Goal: Information Seeking & Learning: Learn about a topic

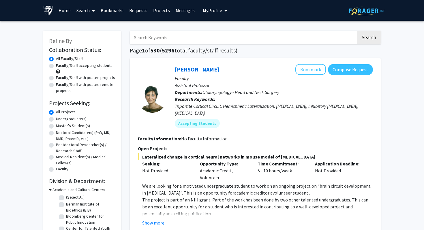
click at [74, 126] on label "Master's Student(s)" at bounding box center [73, 126] width 34 height 6
click at [60, 126] on input "Master's Student(s)" at bounding box center [58, 125] width 4 height 4
radio input "true"
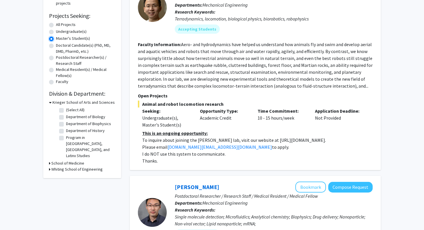
scroll to position [91, 0]
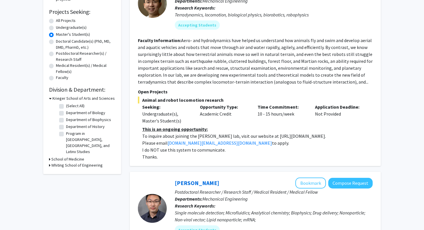
click at [49, 156] on icon at bounding box center [49, 159] width 1 height 6
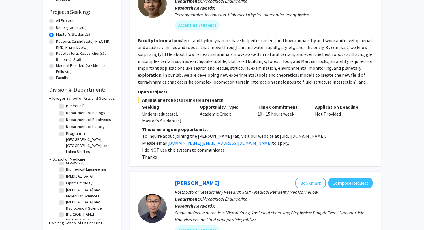
scroll to position [0, 0]
click at [66, 164] on label "(Select All)" at bounding box center [75, 167] width 18 height 6
click at [66, 164] on input "(Select All)" at bounding box center [68, 166] width 4 height 4
checkbox input "true"
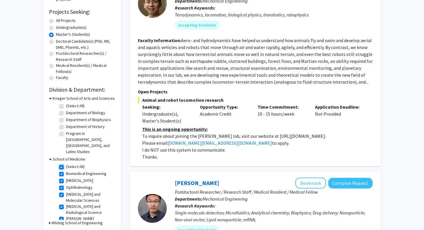
checkbox input "true"
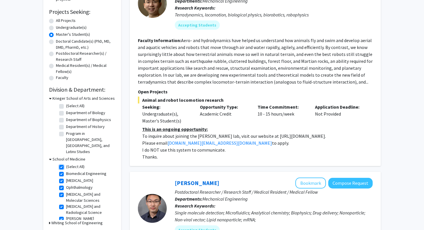
checkbox input "true"
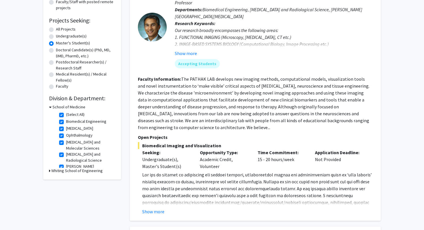
scroll to position [129, 0]
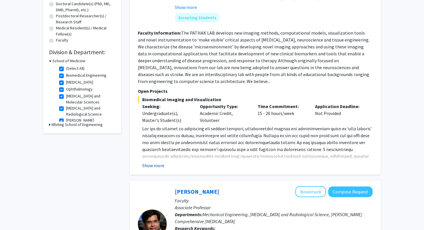
click at [156, 166] on button "Show more" at bounding box center [153, 165] width 22 height 7
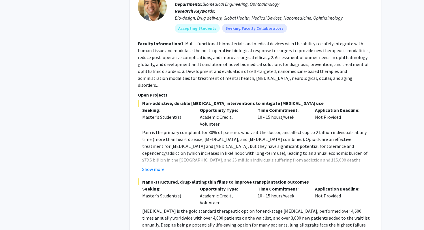
scroll to position [939, 0]
click at [154, 165] on button "Show more" at bounding box center [153, 168] width 22 height 7
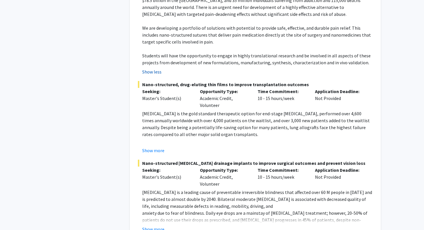
scroll to position [1103, 0]
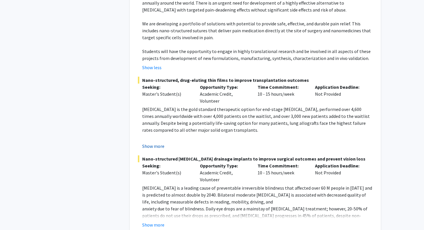
click at [151, 143] on button "Show more" at bounding box center [153, 146] width 22 height 7
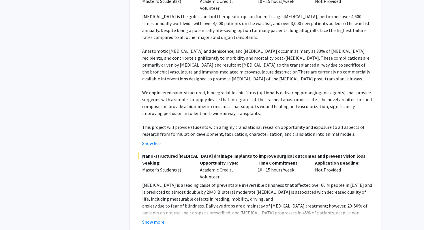
scroll to position [1202, 0]
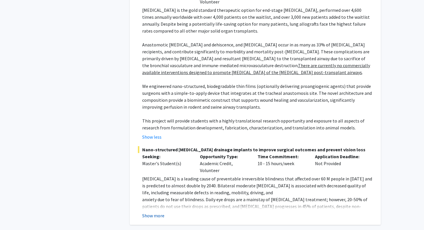
click at [157, 212] on button "Show more" at bounding box center [153, 215] width 22 height 7
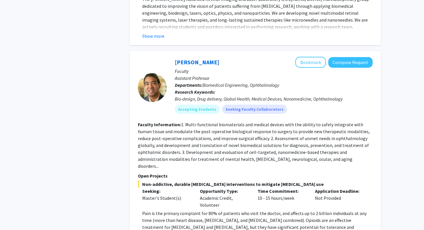
scroll to position [855, 0]
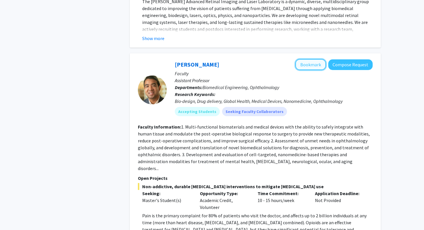
click at [313, 59] on button "Bookmark" at bounding box center [310, 64] width 31 height 11
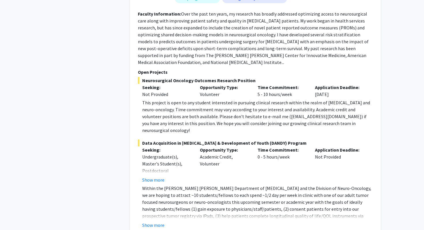
scroll to position [1605, 0]
click at [157, 221] on button "Show more" at bounding box center [153, 224] width 22 height 7
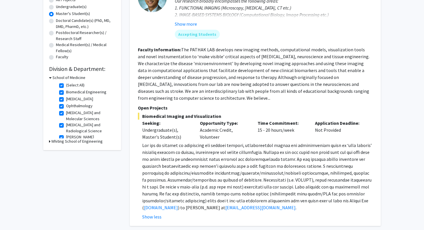
scroll to position [112, 0]
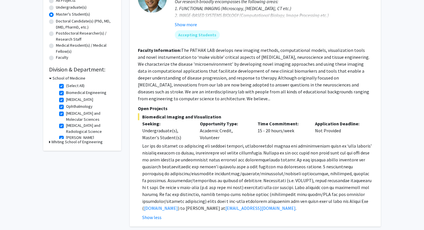
click at [49, 140] on icon at bounding box center [49, 142] width 1 height 6
click at [66, 84] on label "(Select All)" at bounding box center [75, 86] width 18 height 6
click at [66, 84] on input "(Select All)" at bounding box center [68, 85] width 4 height 4
checkbox input "false"
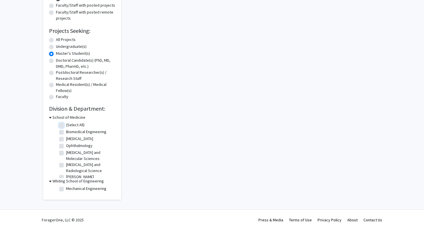
checkbox input "false"
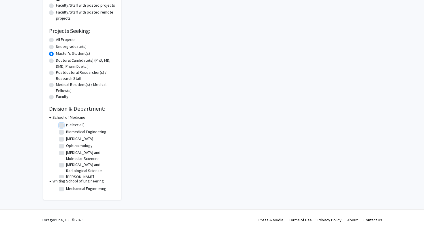
checkbox input "false"
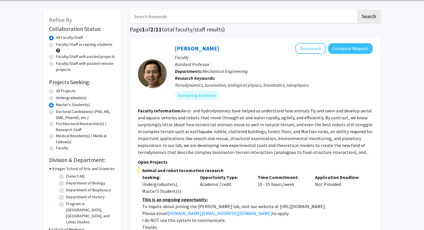
scroll to position [22, 0]
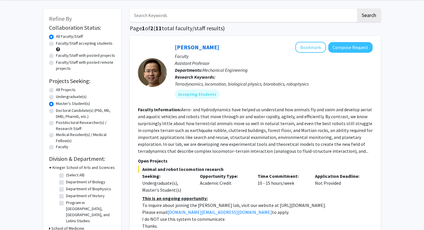
click at [56, 44] on label "Faculty/Staff accepting students" at bounding box center [84, 43] width 56 height 6
click at [56, 44] on input "Faculty/Staff accepting students" at bounding box center [58, 42] width 4 height 4
radio input "true"
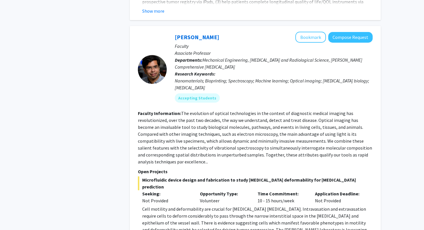
scroll to position [1310, 0]
